Goal: Task Accomplishment & Management: Use online tool/utility

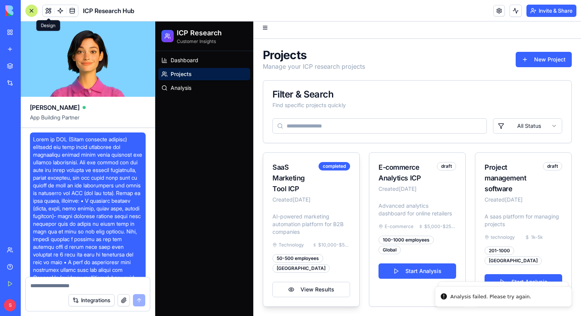
scroll to position [393, 0]
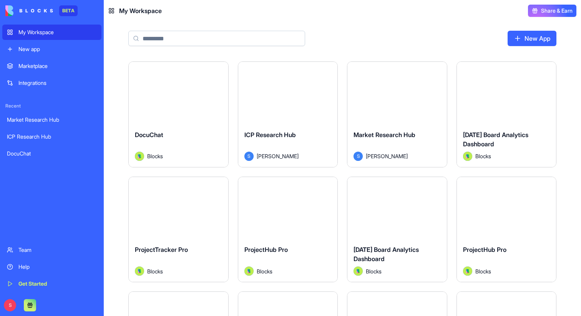
click at [29, 49] on div "New app" at bounding box center [57, 49] width 78 height 8
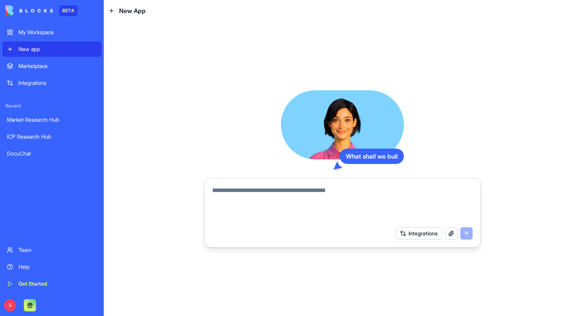
click at [251, 197] on textarea at bounding box center [342, 204] width 260 height 37
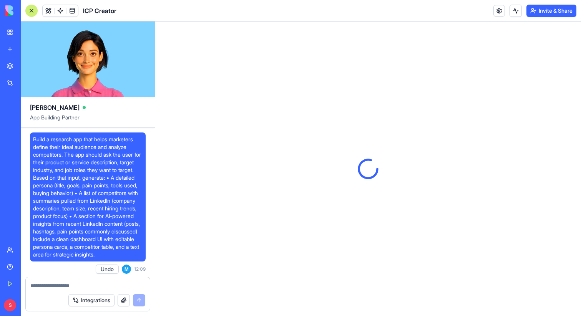
scroll to position [606, 0]
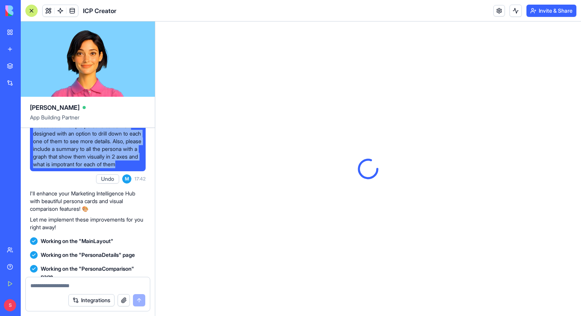
click at [12, 284] on link "Get Started" at bounding box center [17, 283] width 31 height 15
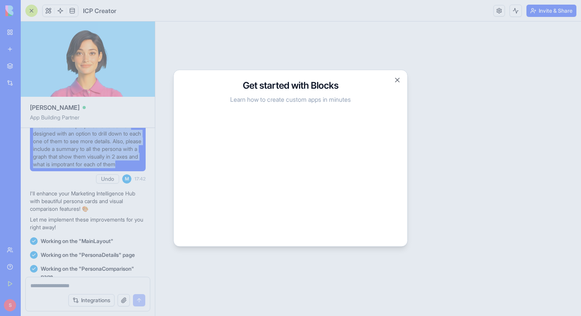
scroll to position [0, 0]
click at [397, 82] on button "Close" at bounding box center [397, 80] width 8 height 8
